Goal: Task Accomplishment & Management: Complete application form

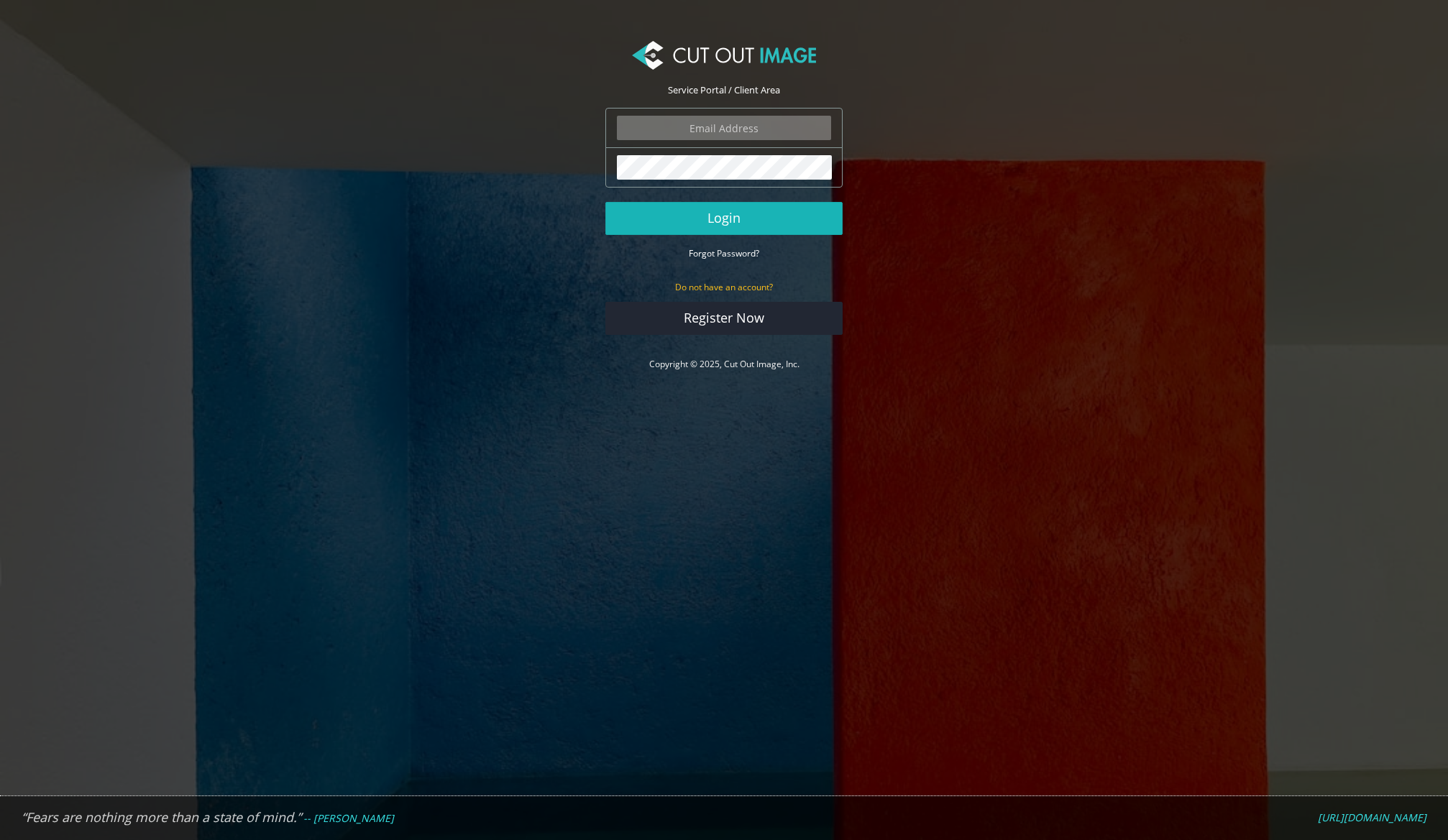
type input "graphics@champrosports.com"
click at [783, 226] on button "Login" at bounding box center [724, 219] width 237 height 33
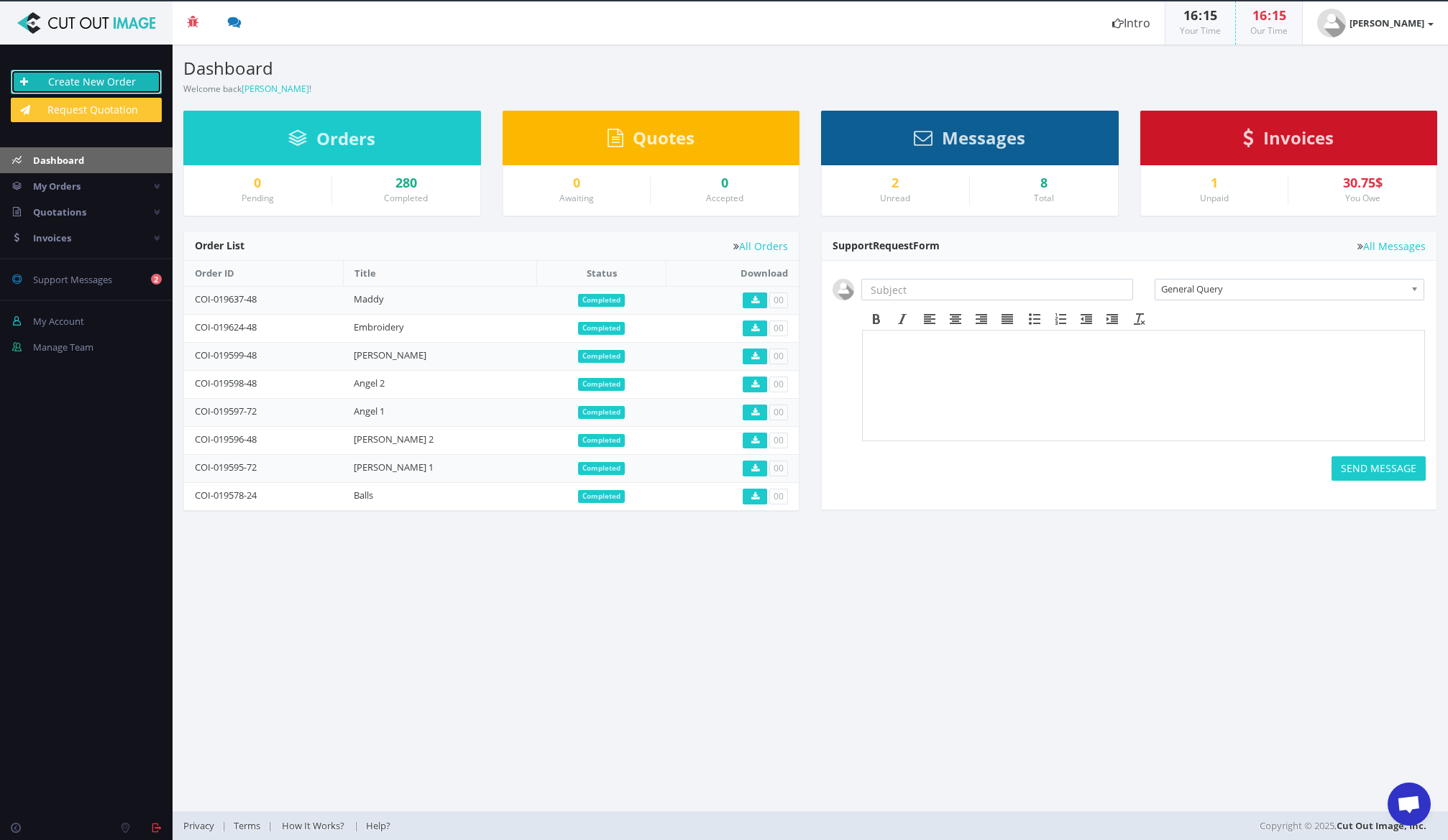
click at [82, 78] on link "Create New Order" at bounding box center [86, 82] width 151 height 24
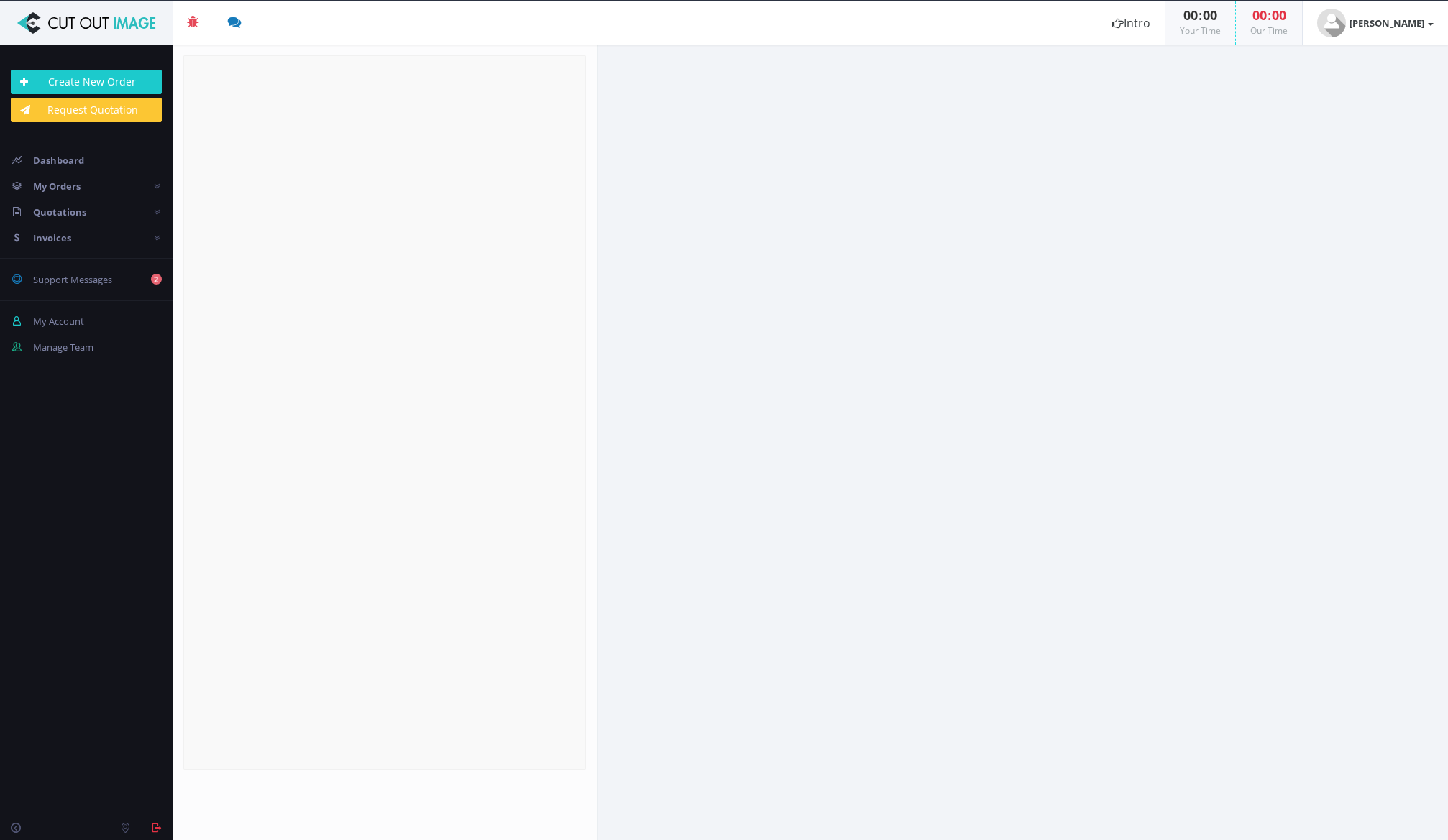
radio input "true"
